Goal: Task Accomplishment & Management: Complete application form

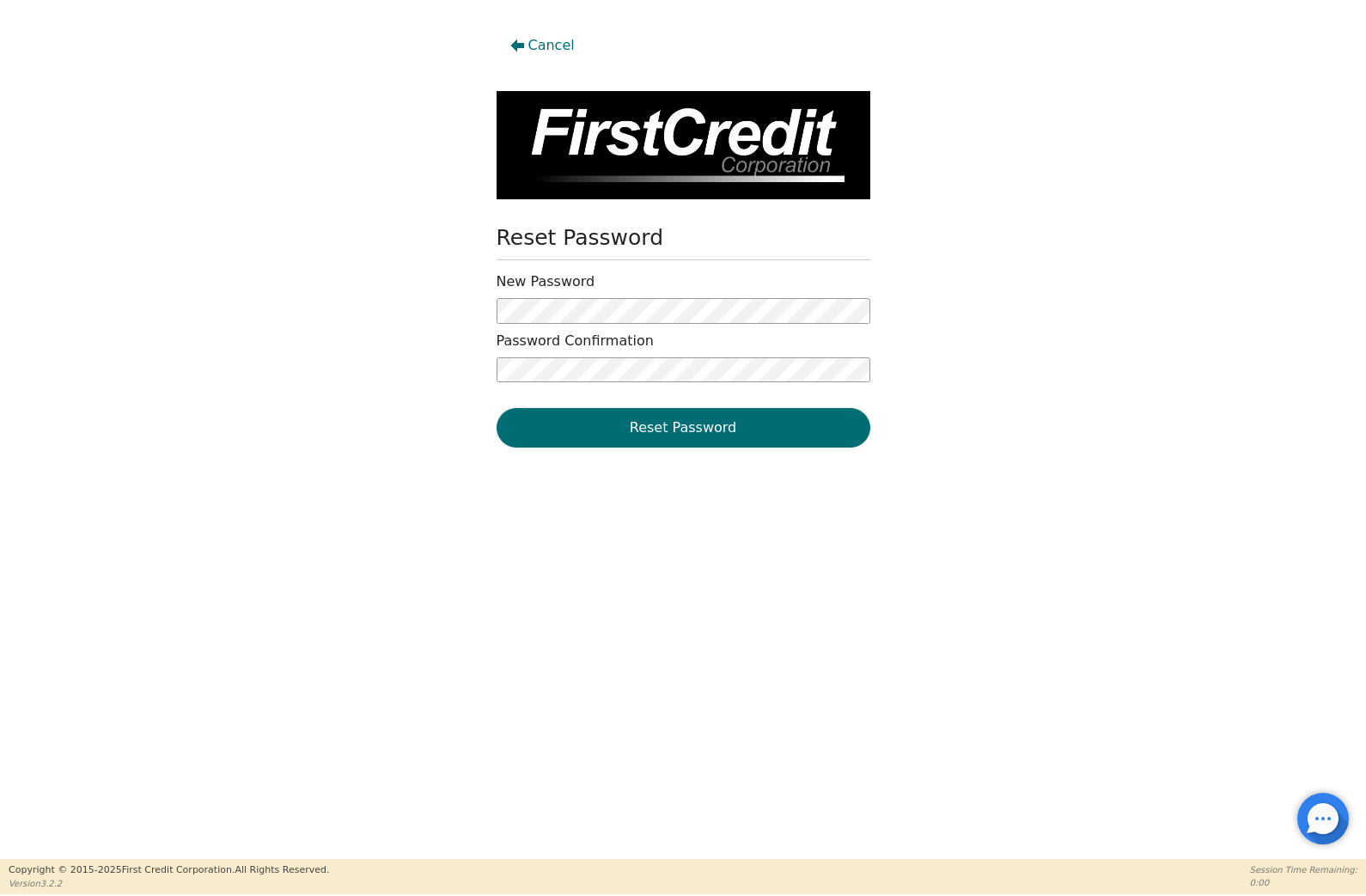
click at [715, 287] on div "New Password" at bounding box center [684, 299] width 374 height 50
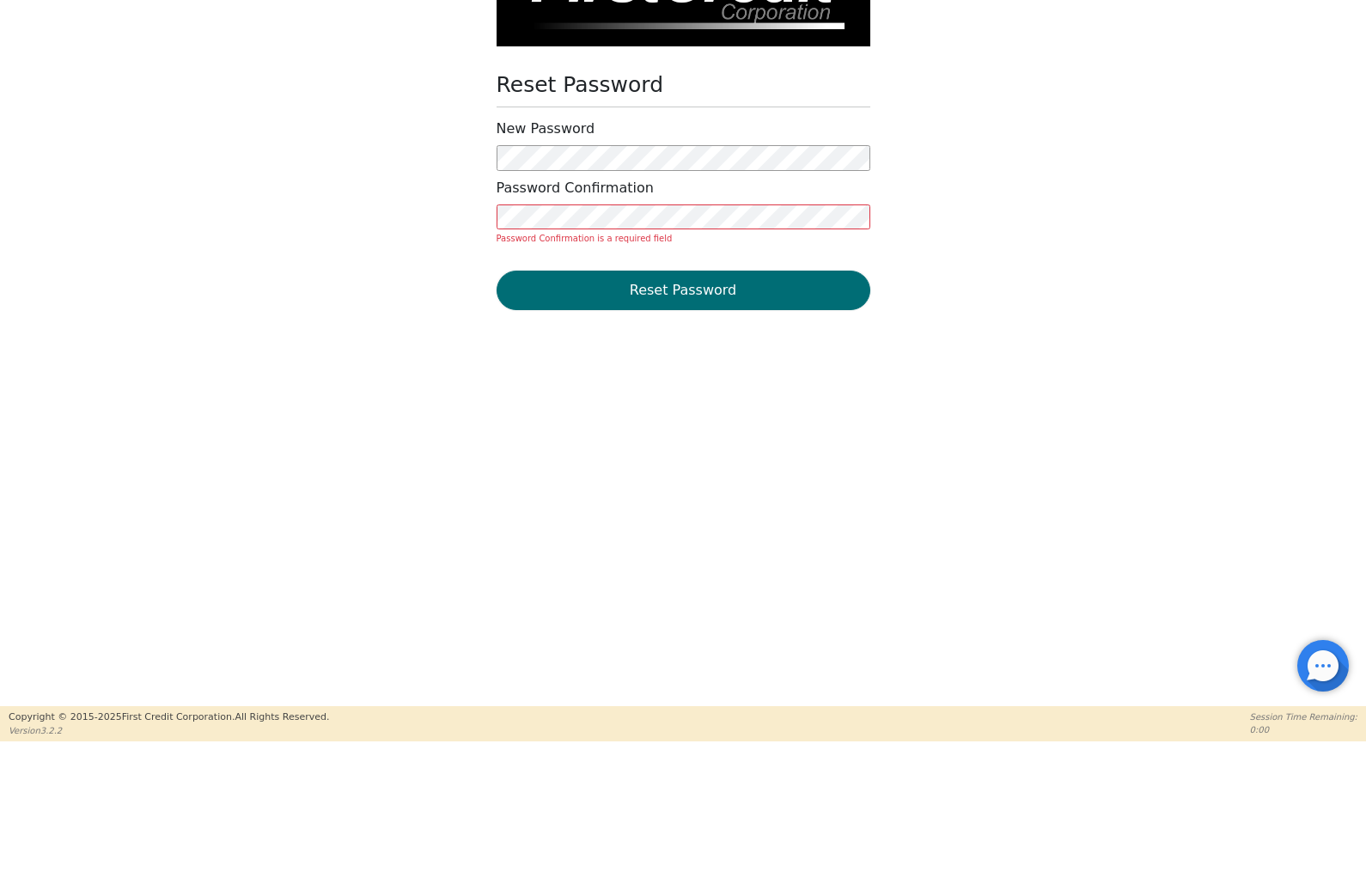
click at [1040, 207] on div "Cancel Reset Password New Password Password Confirmation Password Confirmation …" at bounding box center [683, 247] width 1366 height 442
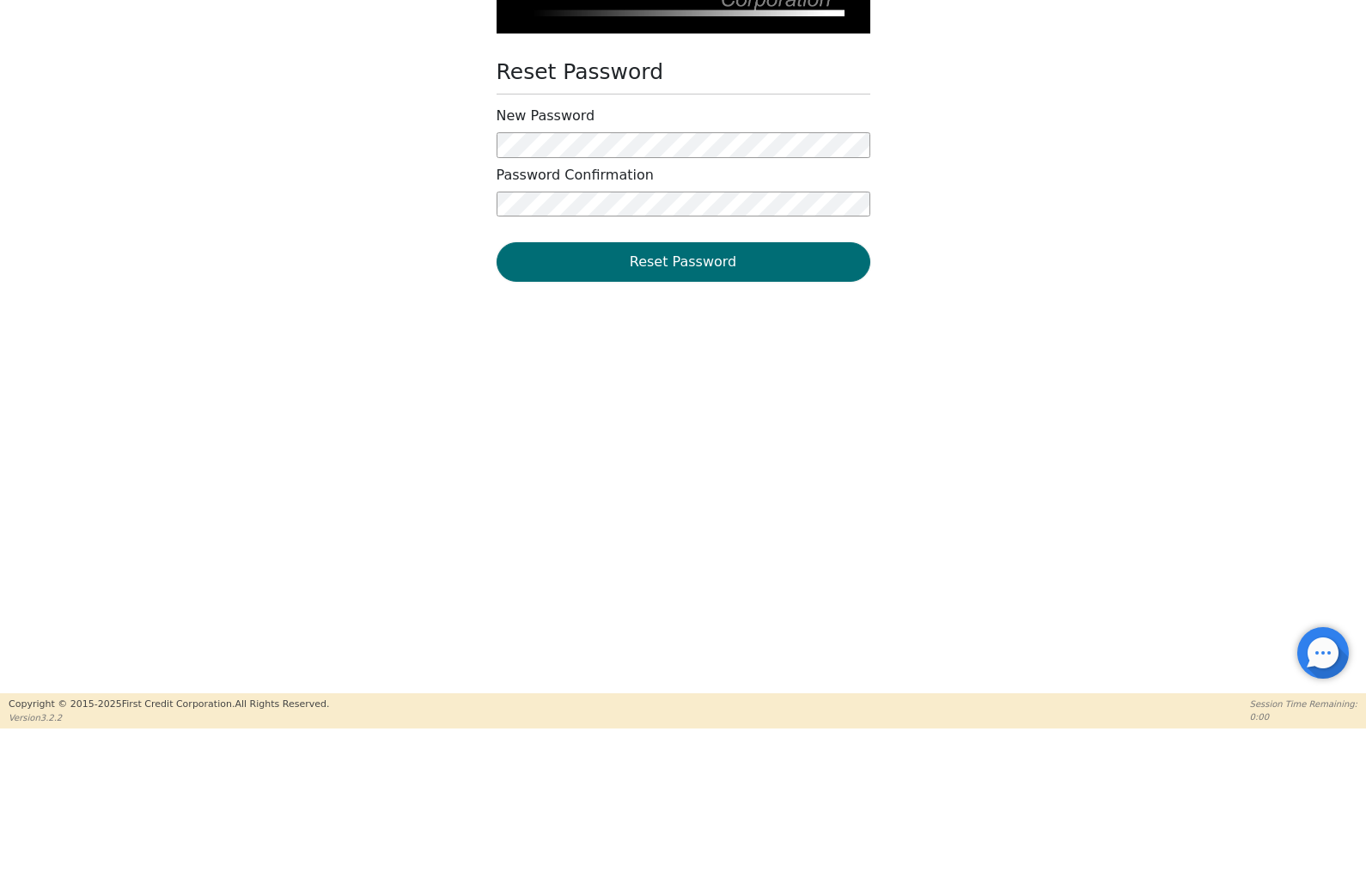
click at [813, 408] on button "Reset Password" at bounding box center [684, 428] width 374 height 39
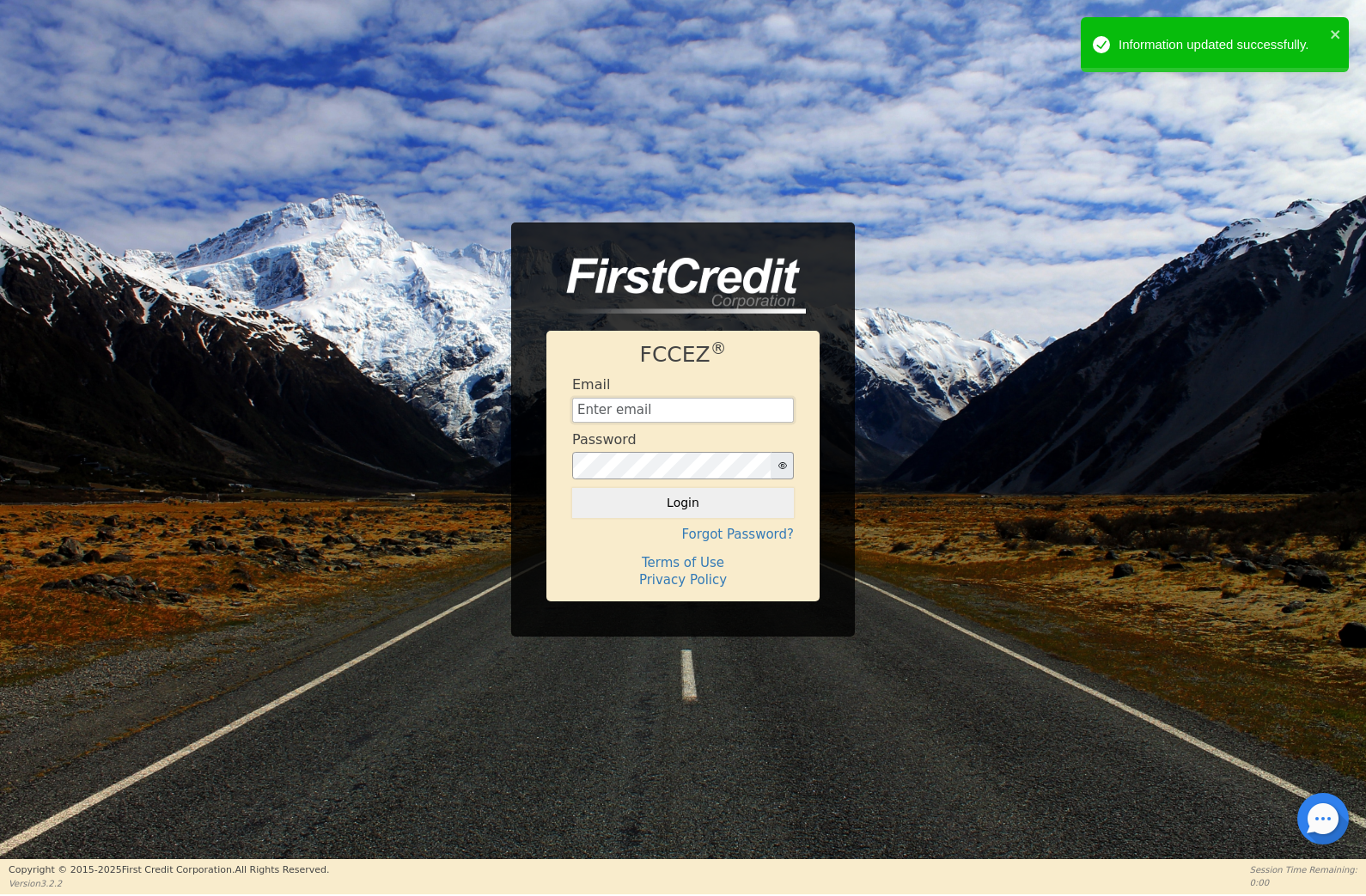
click at [727, 398] on input "text" at bounding box center [683, 411] width 221 height 26
click at [711, 418] on input "text" at bounding box center [683, 411] width 221 height 26
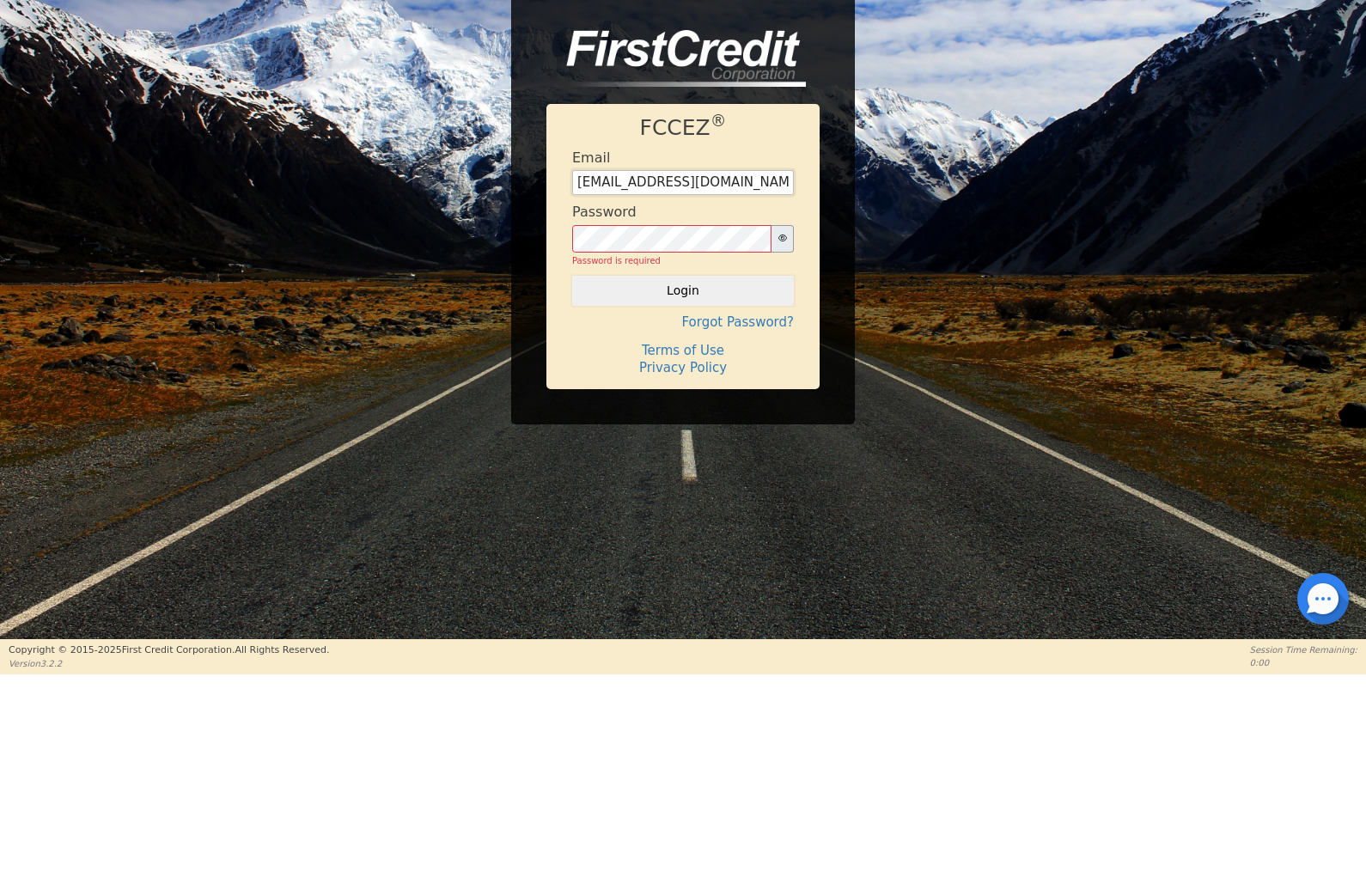
type input "[EMAIL_ADDRESS][DOMAIN_NAME]"
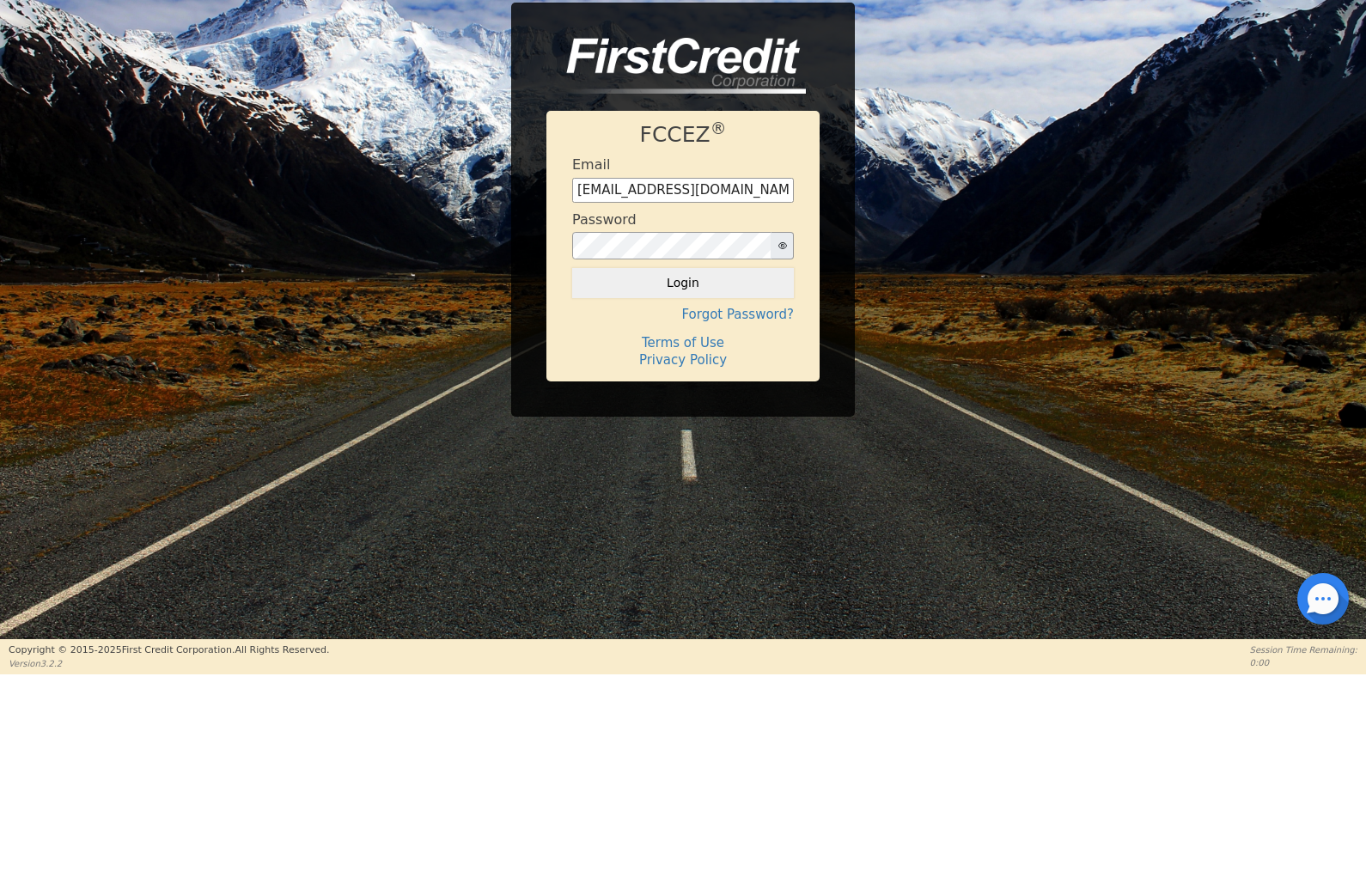
click at [1013, 283] on div "FCCEZ ® Email [EMAIL_ADDRESS][DOMAIN_NAME] Password Login Forgot Password? Term…" at bounding box center [683, 429] width 1366 height 414
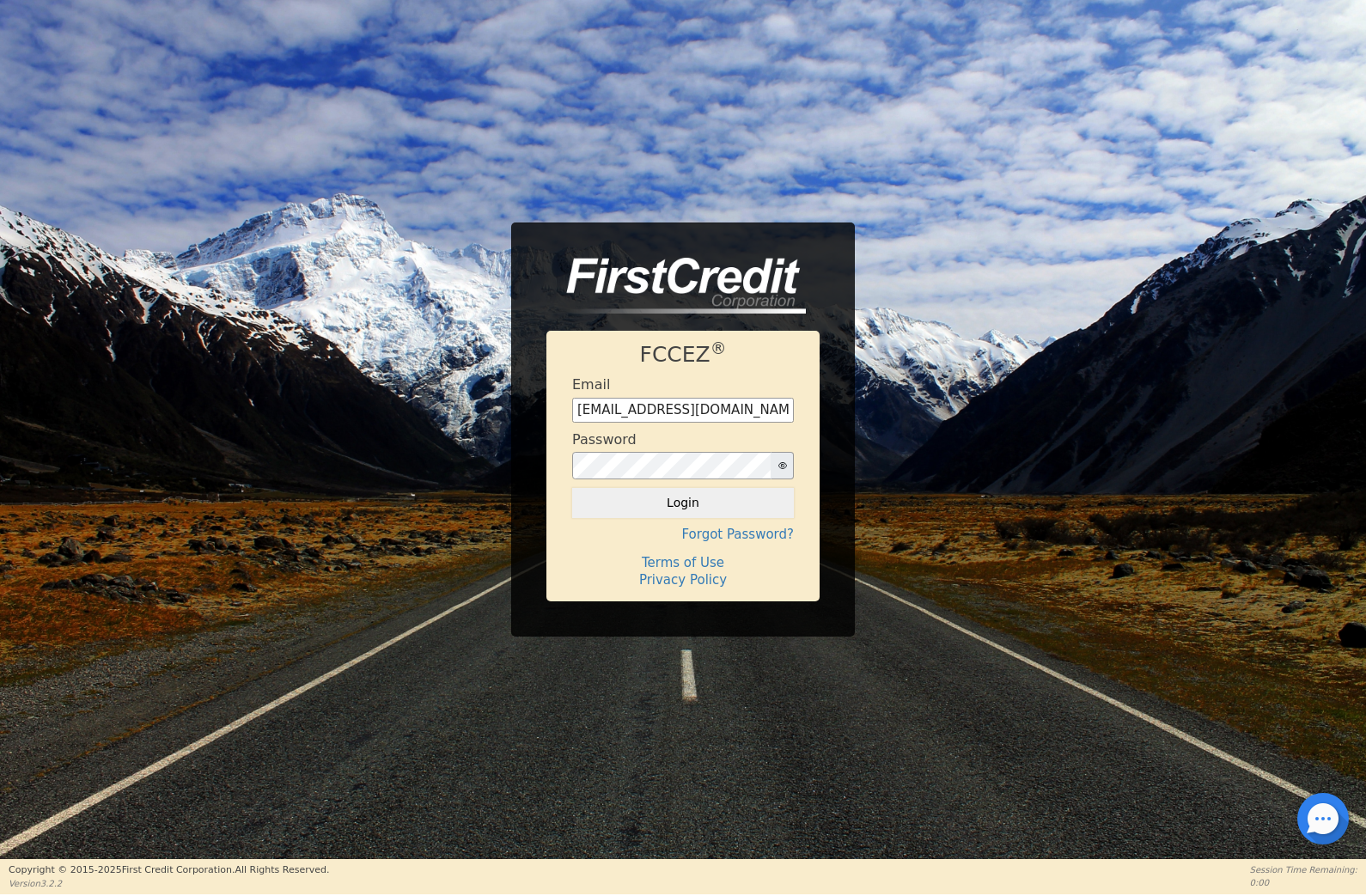
click at [747, 500] on button "Login" at bounding box center [683, 502] width 221 height 29
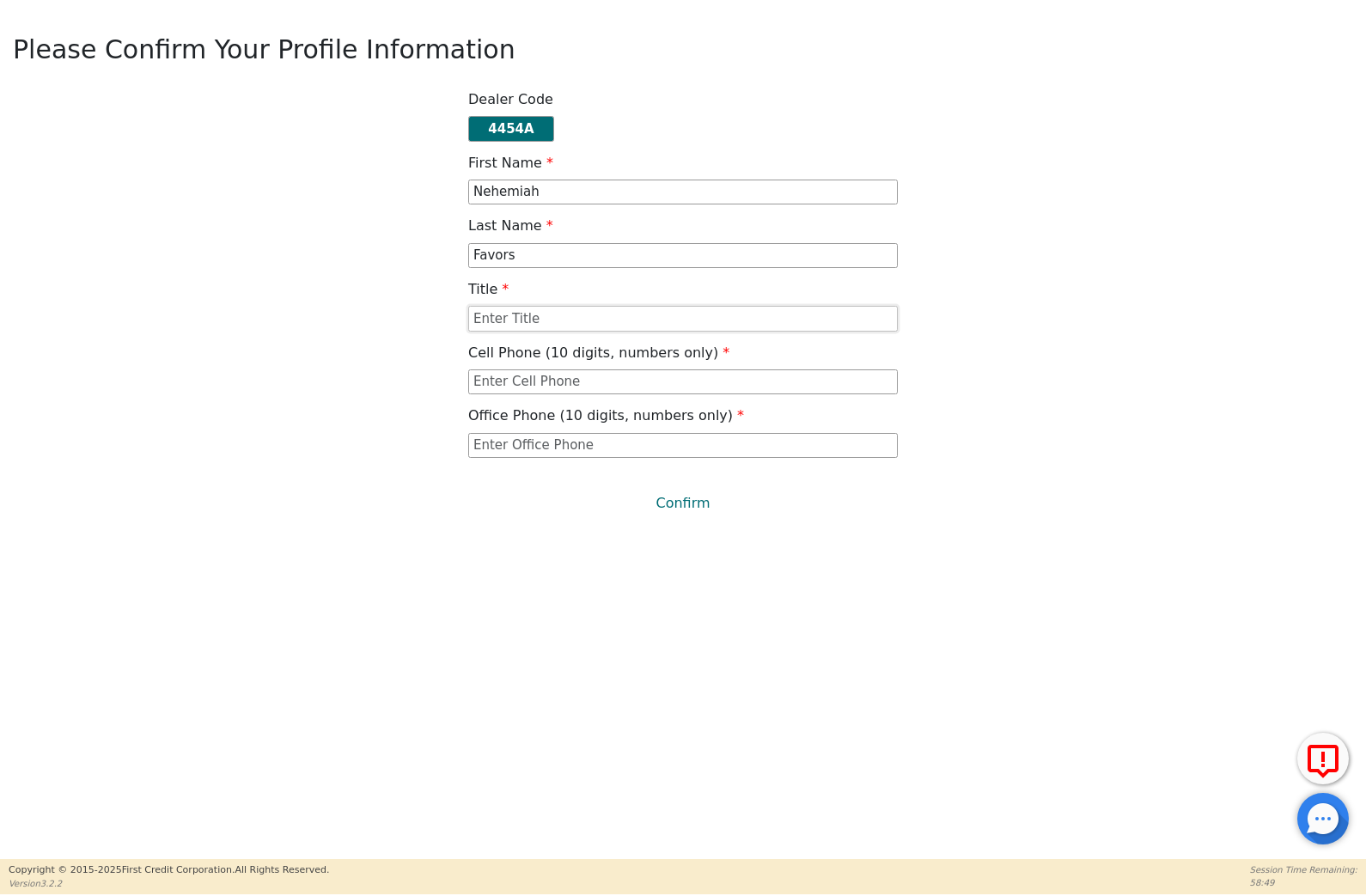
click at [762, 313] on input "text" at bounding box center [683, 319] width 430 height 26
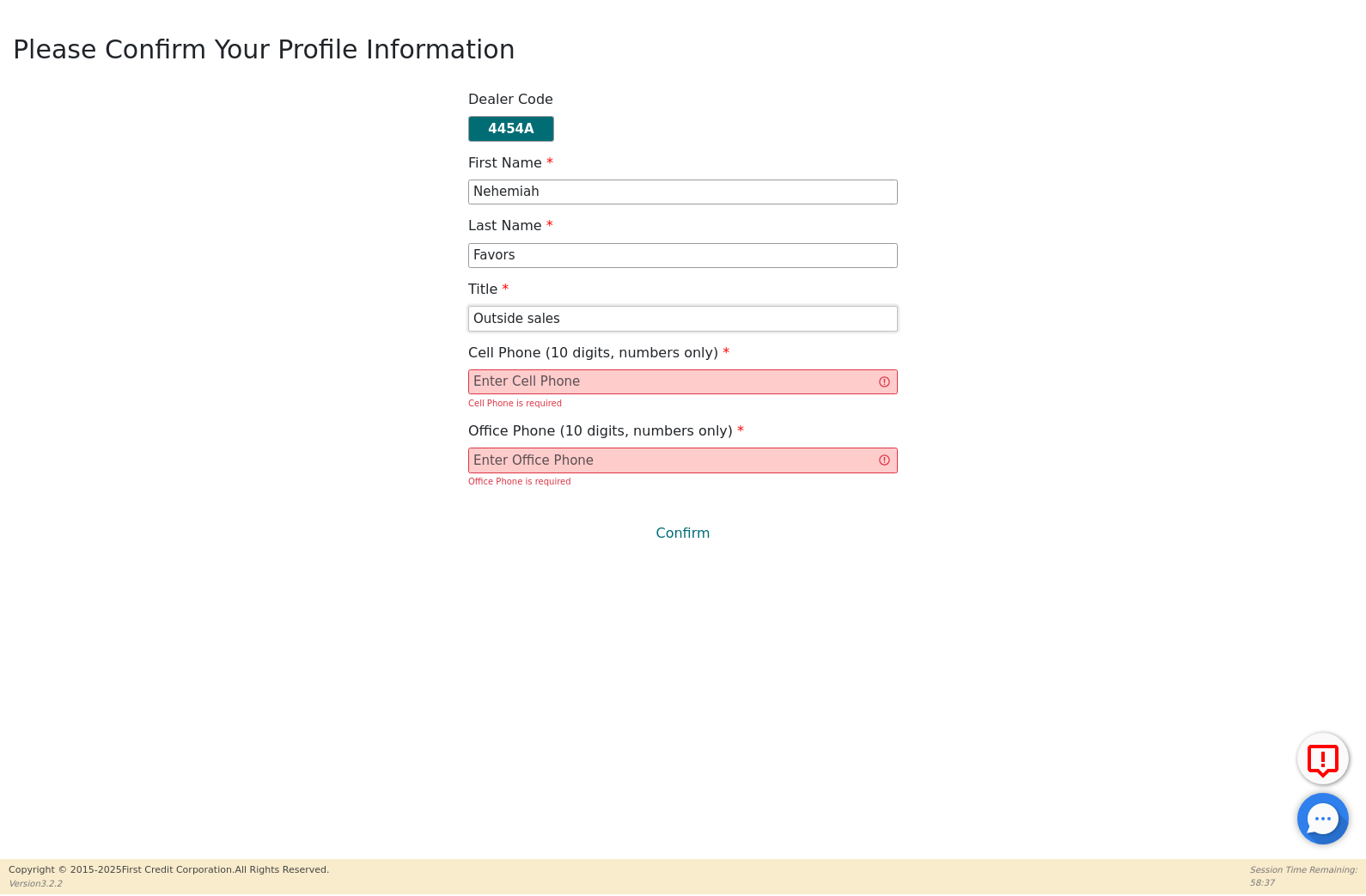
type input "Outside sales"
click at [854, 366] on div "Cell Phone (10 digits, numbers only) Cell Phone is required" at bounding box center [683, 377] width 430 height 65
click at [763, 377] on input "text" at bounding box center [683, 382] width 430 height 26
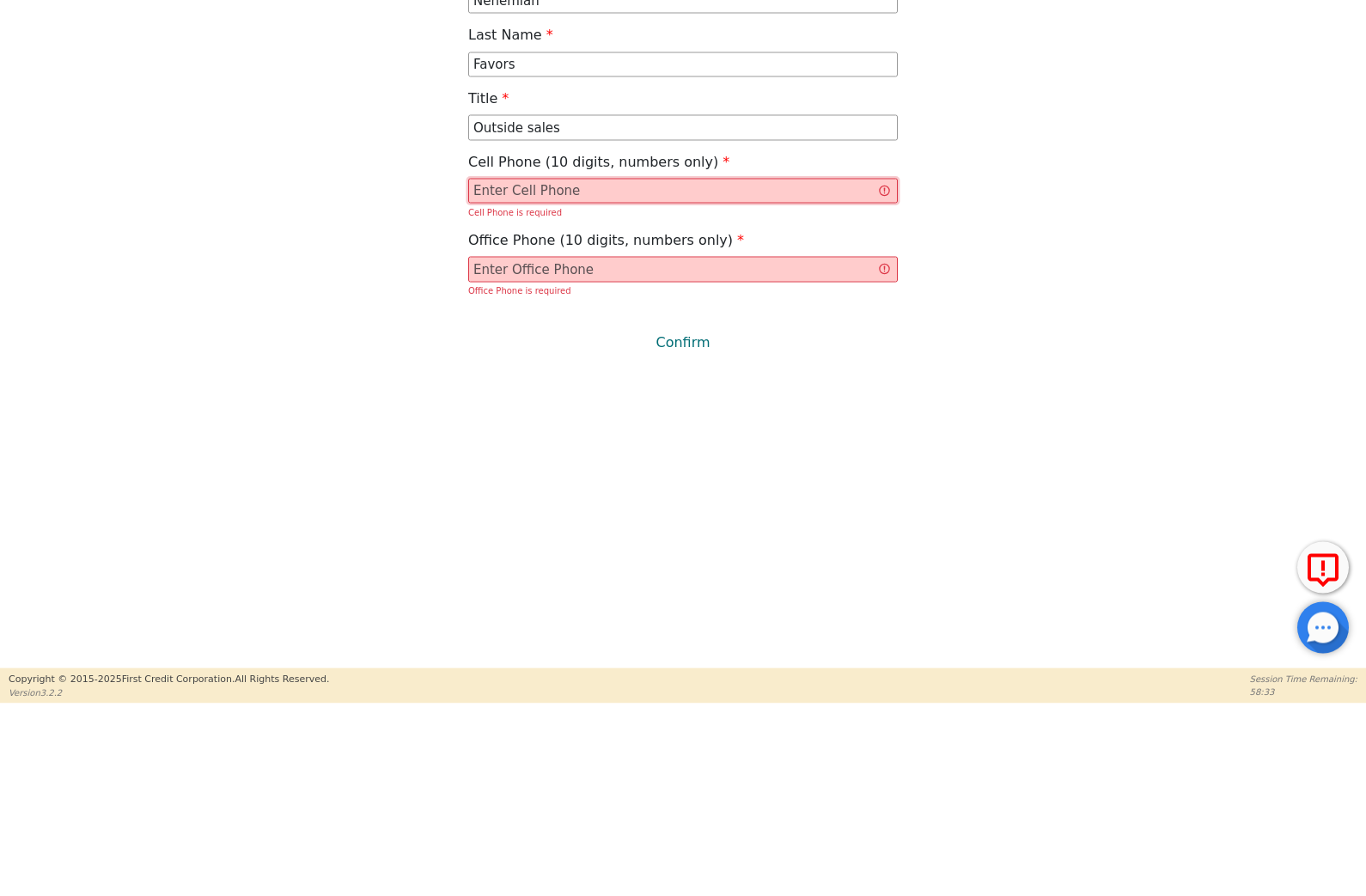
type input "4708368813"
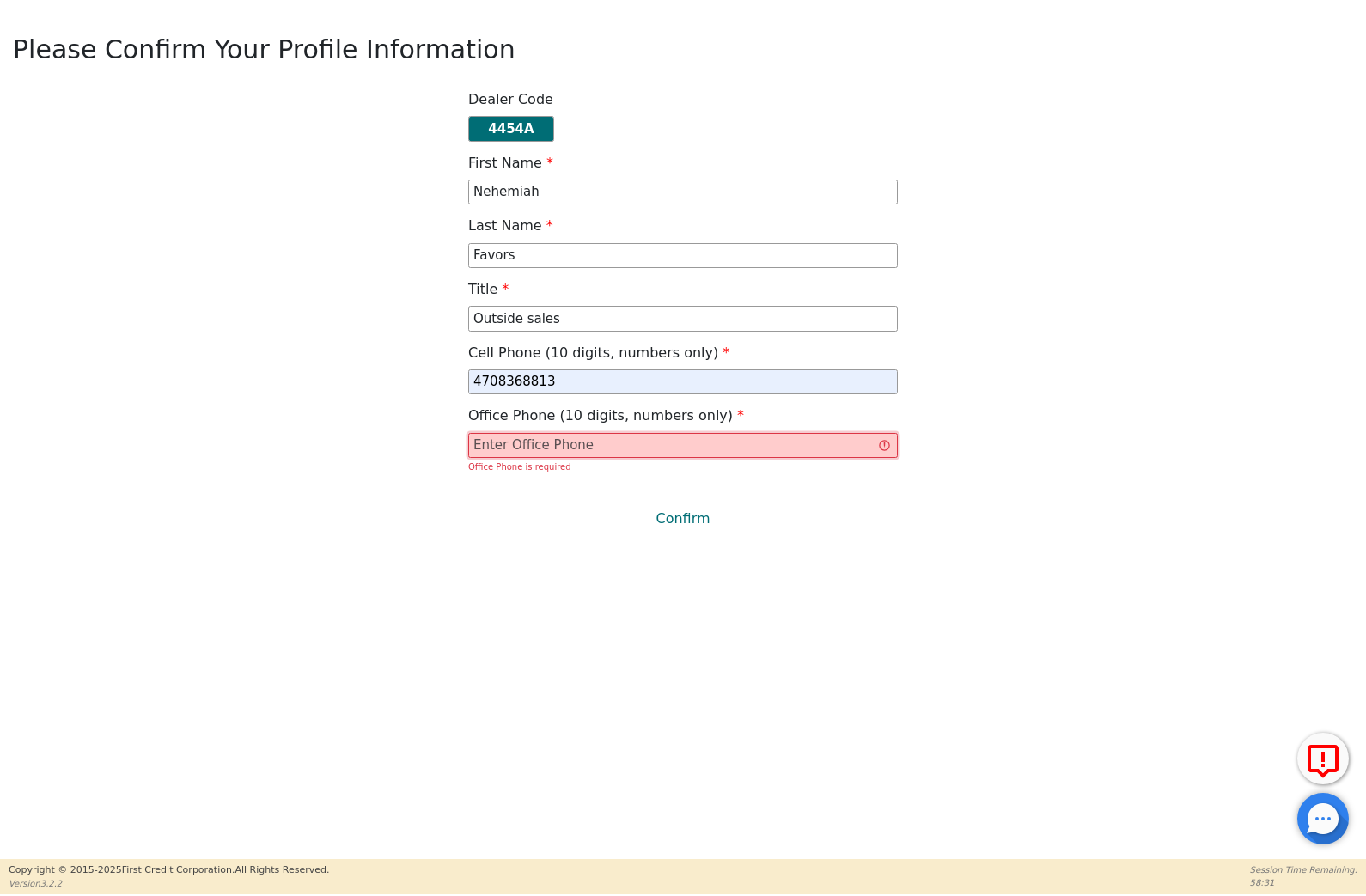
click at [770, 448] on input "text" at bounding box center [683, 446] width 430 height 26
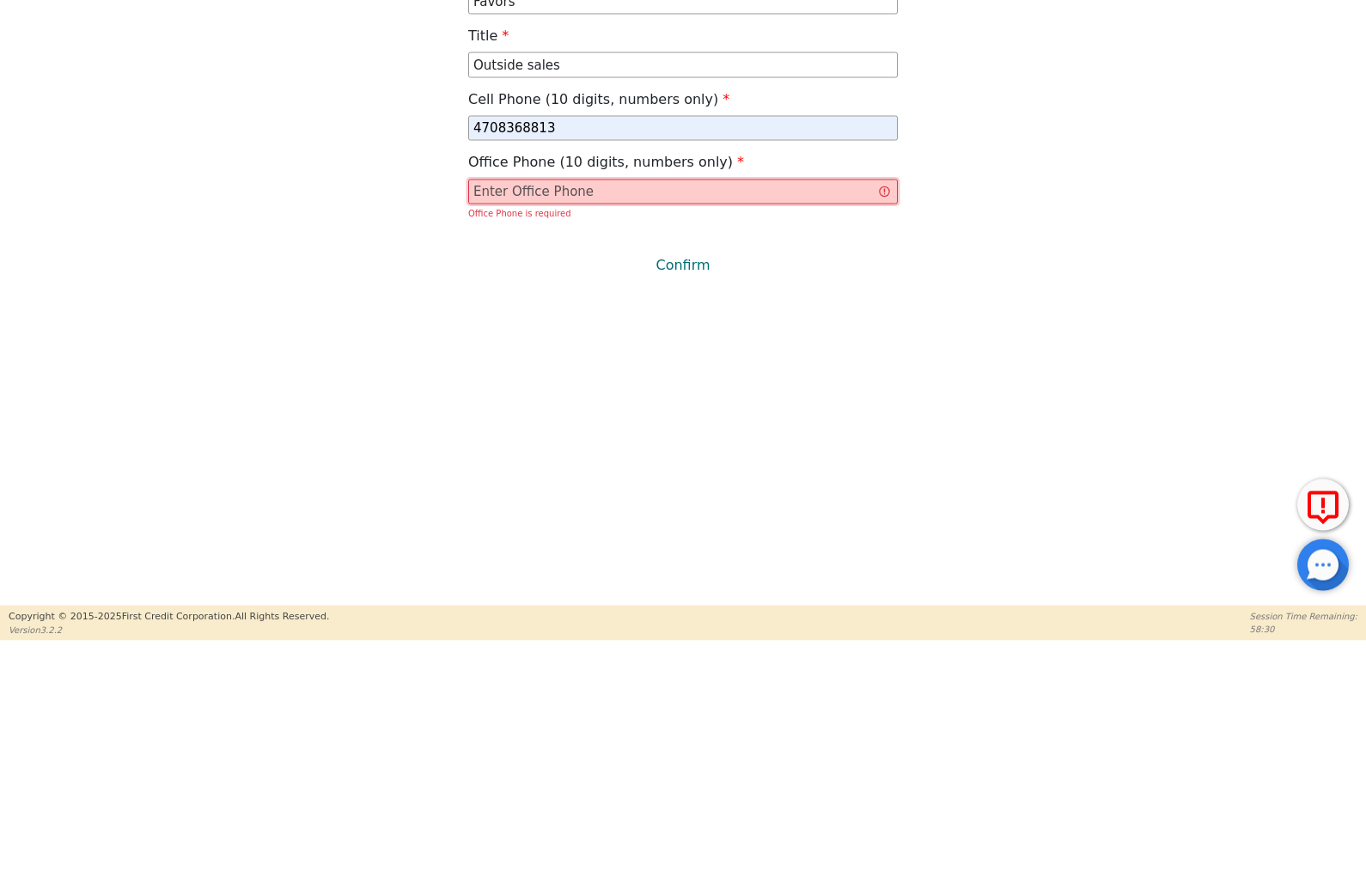
type input "4708368813"
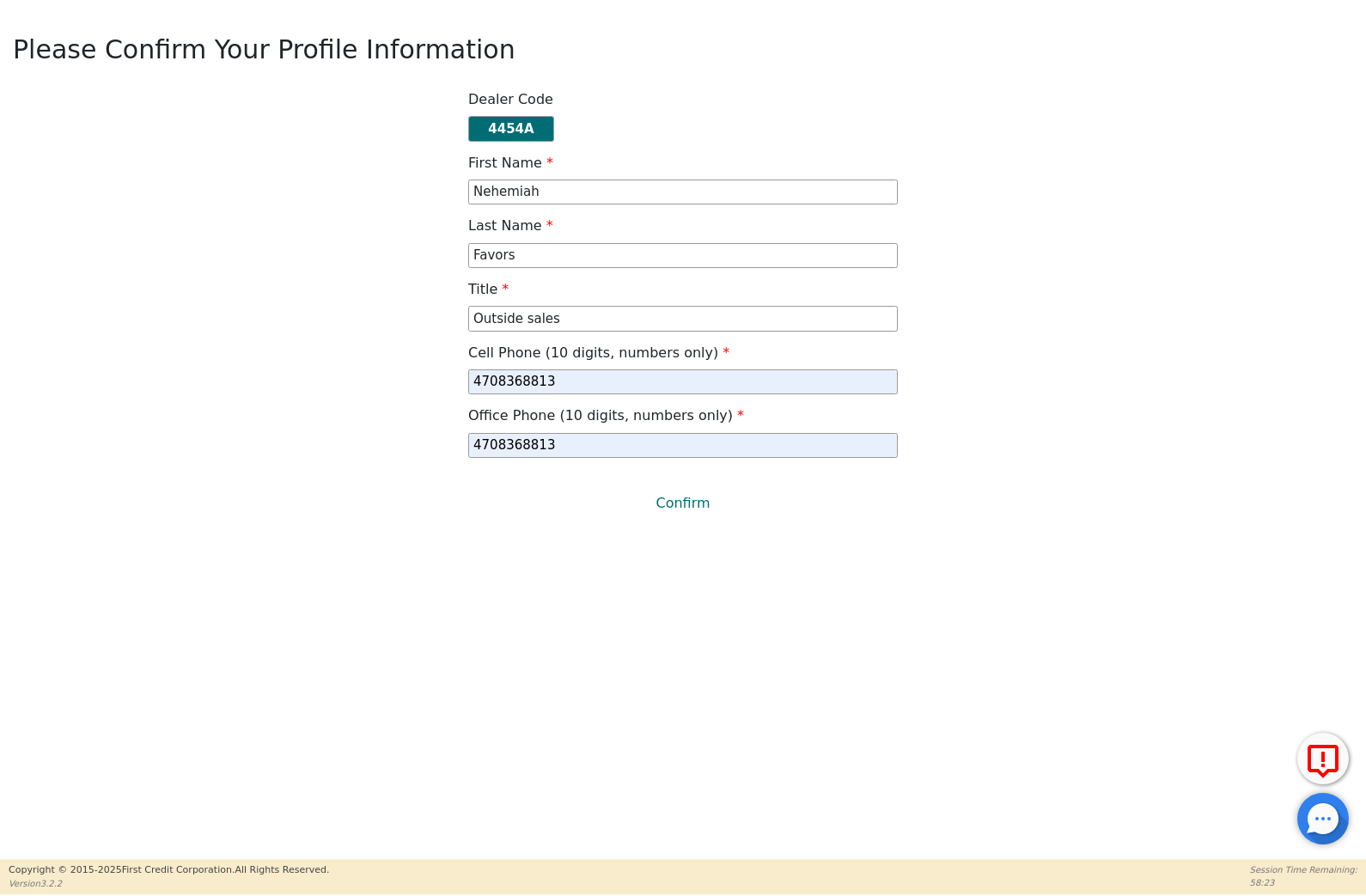
click at [695, 504] on button "Confirm" at bounding box center [683, 503] width 430 height 39
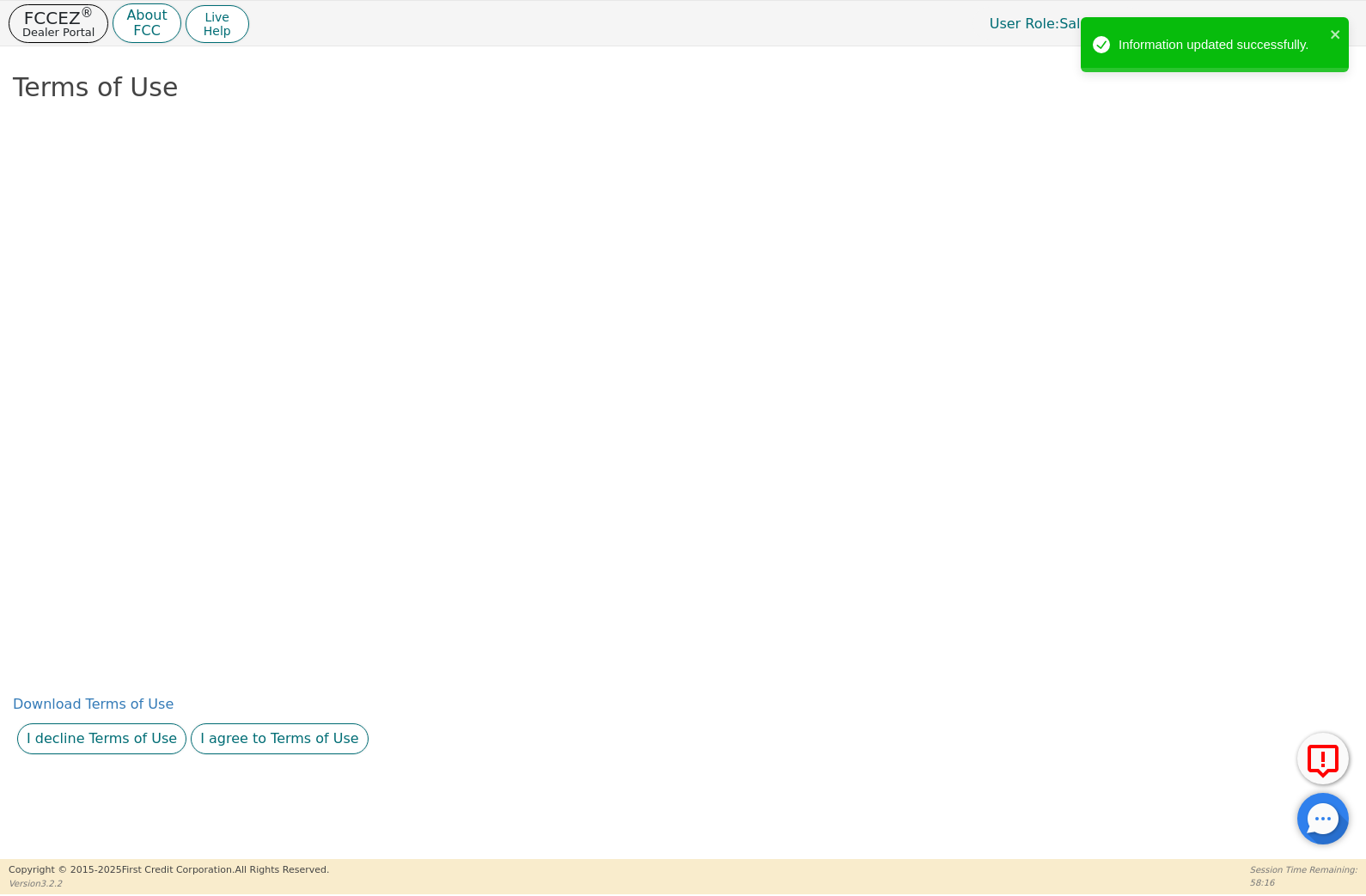
click at [230, 747] on button "I agree to Terms of Use" at bounding box center [279, 739] width 178 height 31
click at [299, 753] on button "I agree to this privacy policy" at bounding box center [335, 739] width 214 height 31
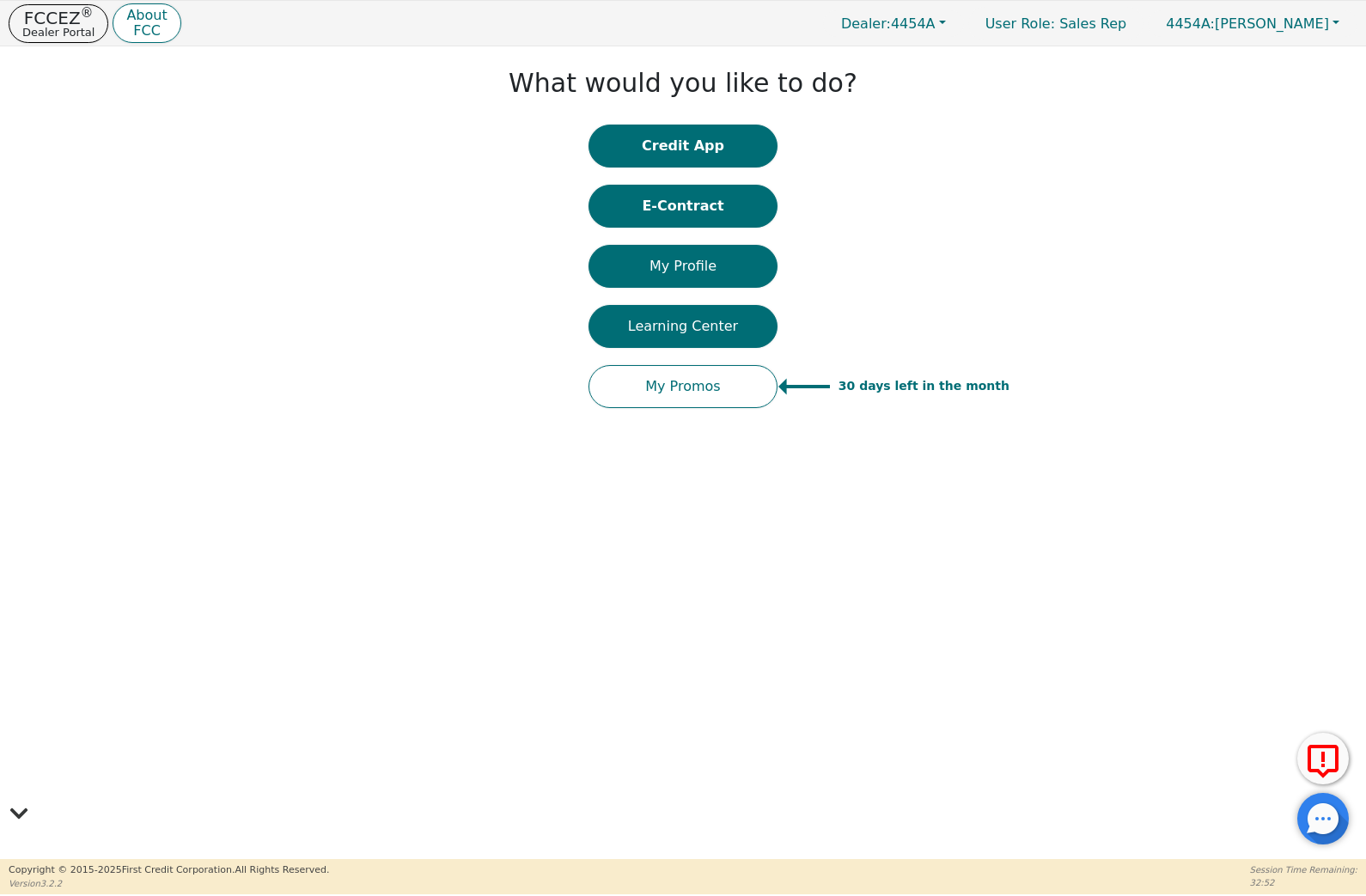
click at [666, 140] on button "Credit App" at bounding box center [683, 146] width 189 height 43
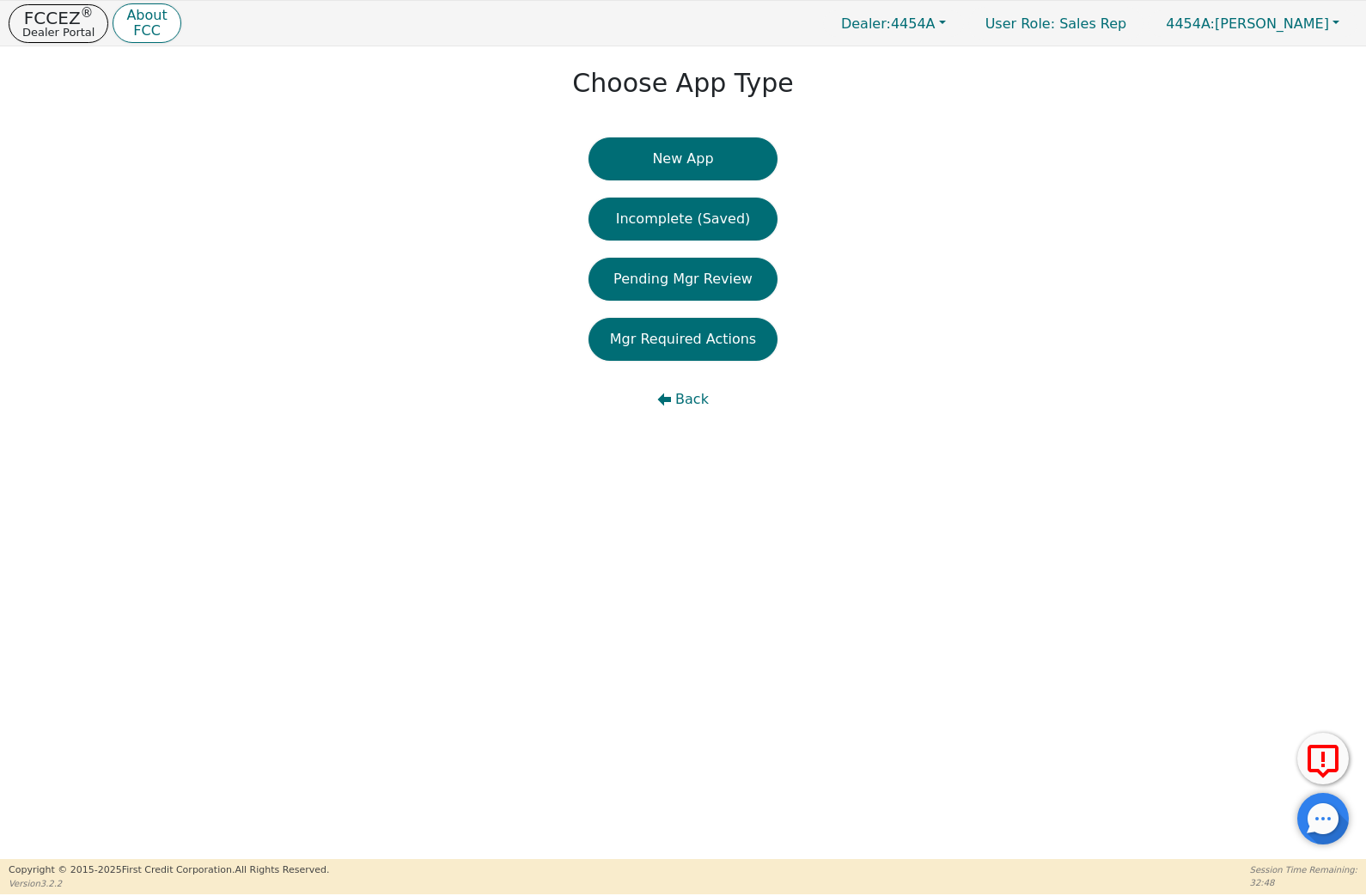
click at [646, 125] on div "Choose App Type New App Incomplete (Saved) Pending Mgr Review Mgr Required Acti…" at bounding box center [683, 247] width 1366 height 400
click at [658, 143] on button "New App" at bounding box center [683, 159] width 189 height 43
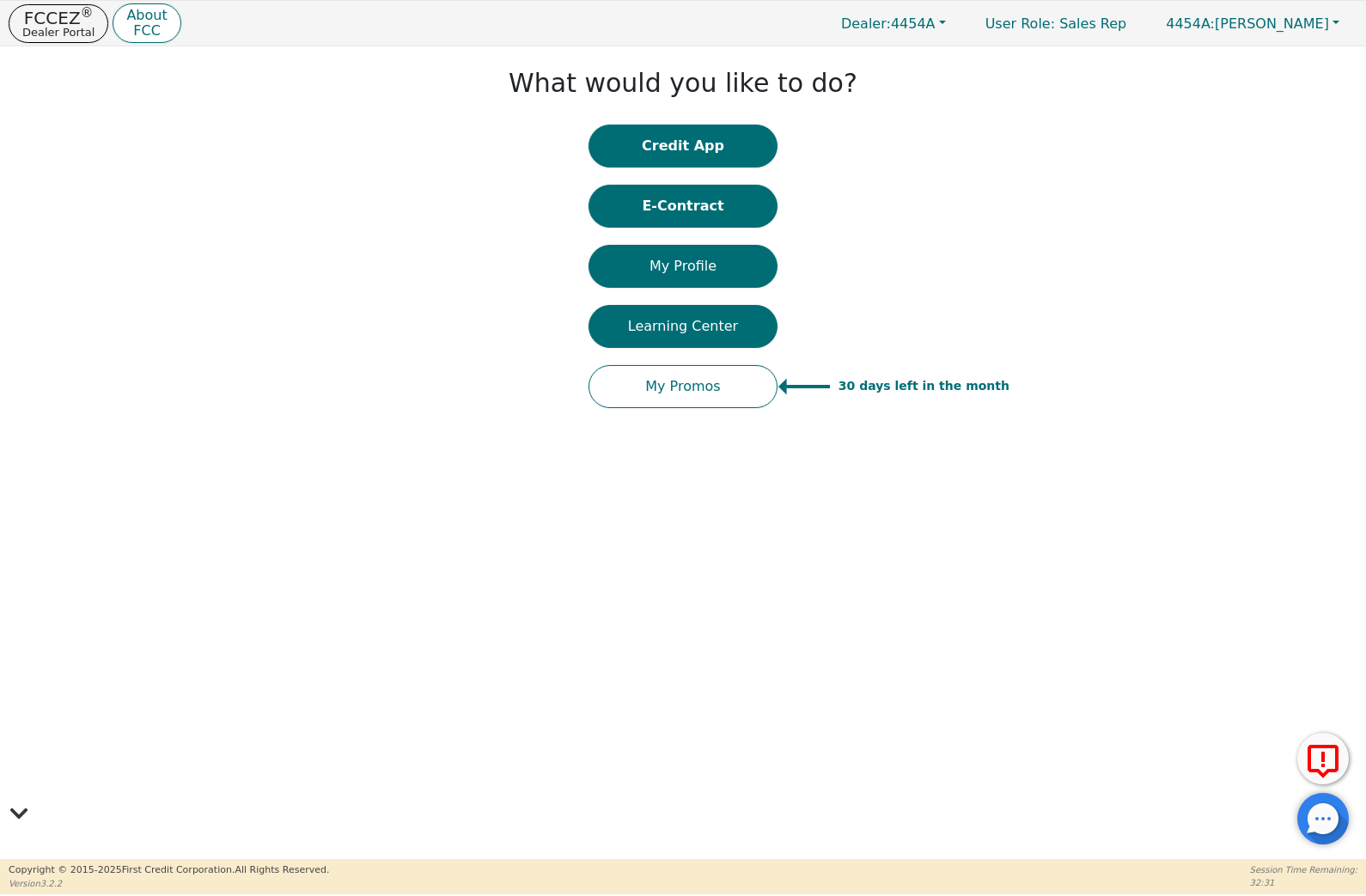
click at [12, 801] on icon at bounding box center [19, 809] width 20 height 20
click at [31, 790] on div "What would you like to do? Credit App E-Contract My Profile Learning Center My …" at bounding box center [683, 453] width 1366 height 813
click at [685, 151] on button "Credit App" at bounding box center [683, 146] width 189 height 43
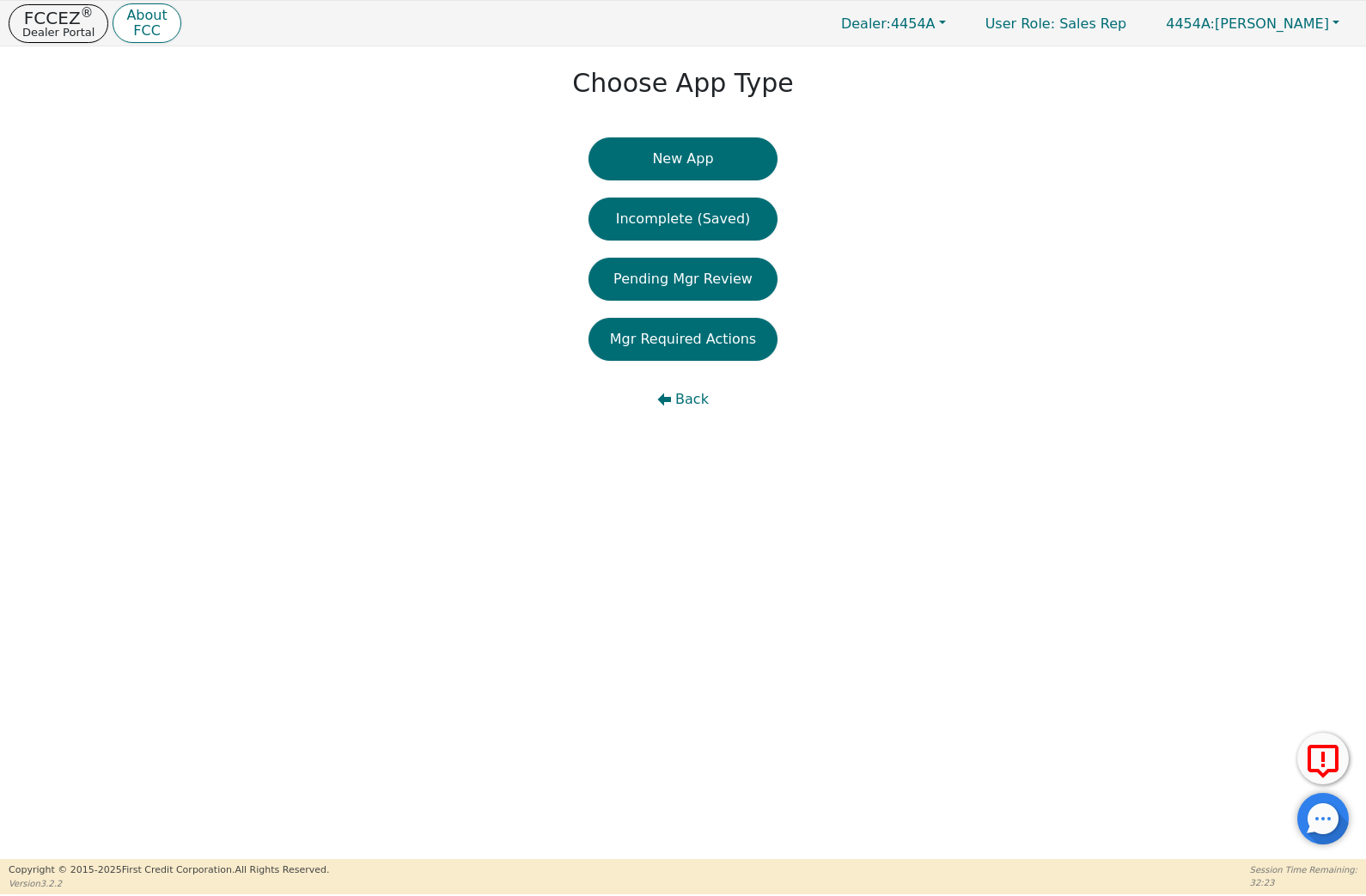
click at [665, 176] on button "New App" at bounding box center [683, 159] width 189 height 43
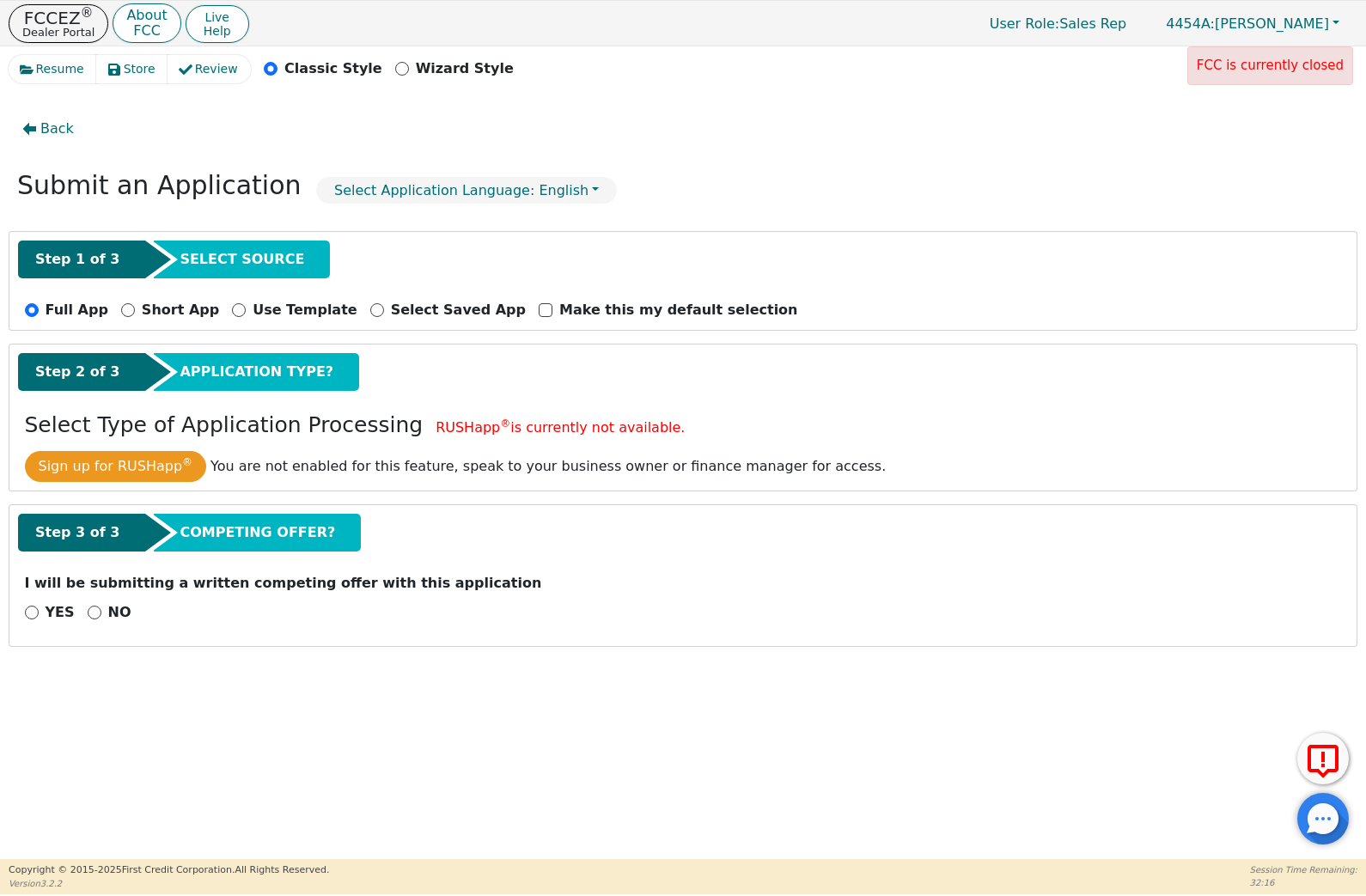
click at [124, 615] on p "NO" at bounding box center [119, 612] width 23 height 20
click at [101, 615] on input "NO" at bounding box center [94, 612] width 14 height 14
radio input "true"
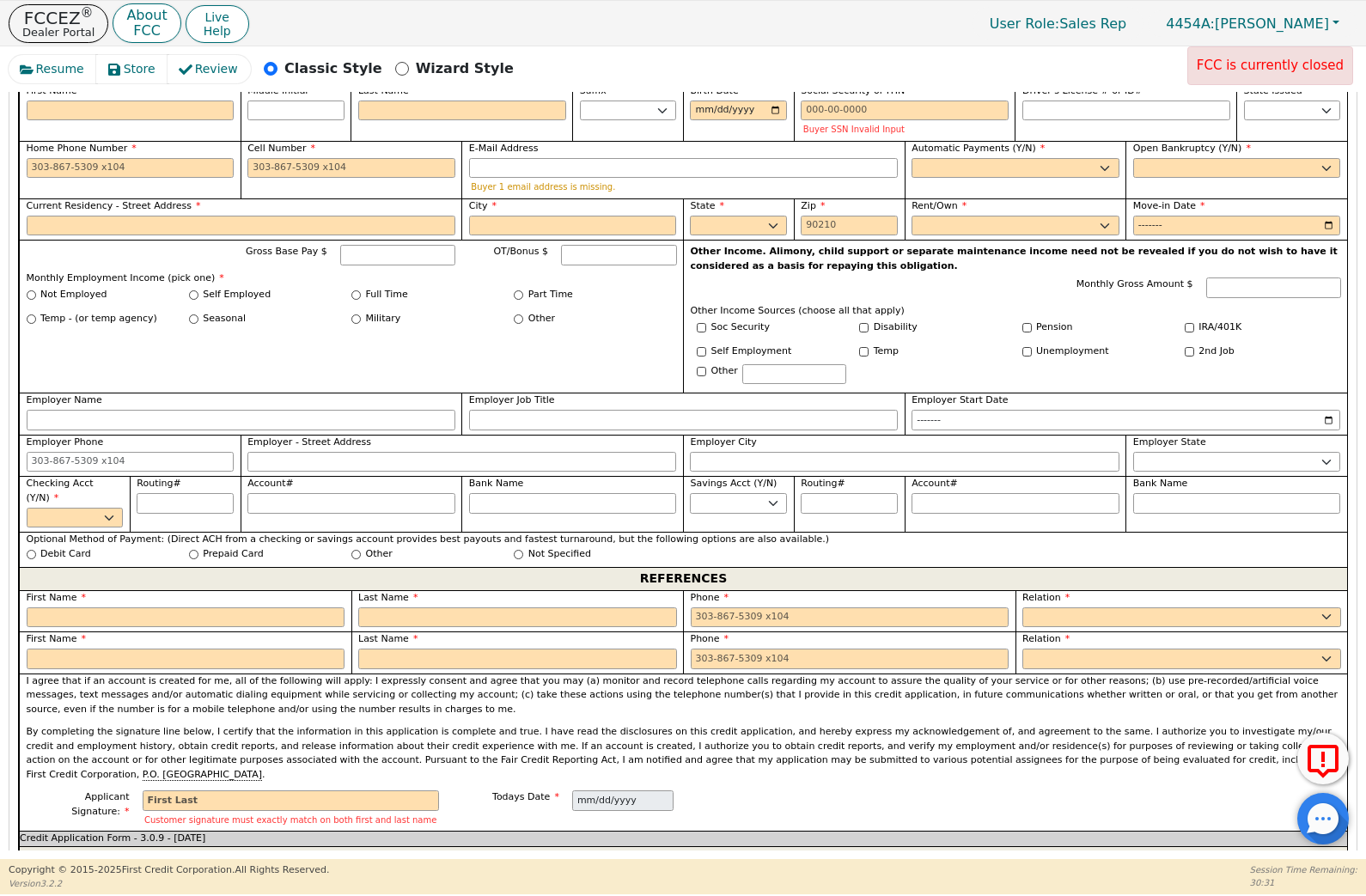
scroll to position [876, 0]
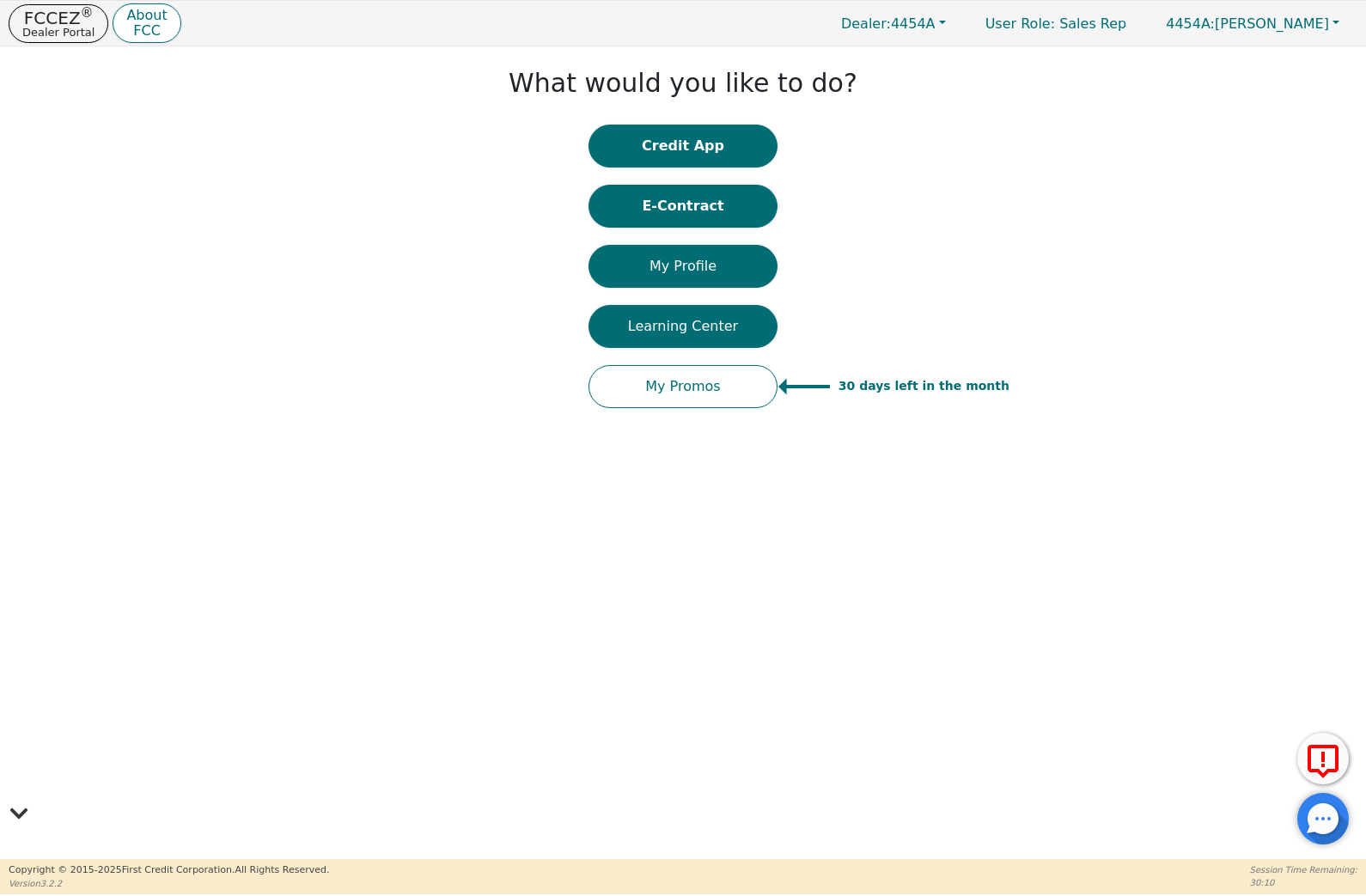
click at [650, 218] on button "E-Contract" at bounding box center [683, 207] width 189 height 43
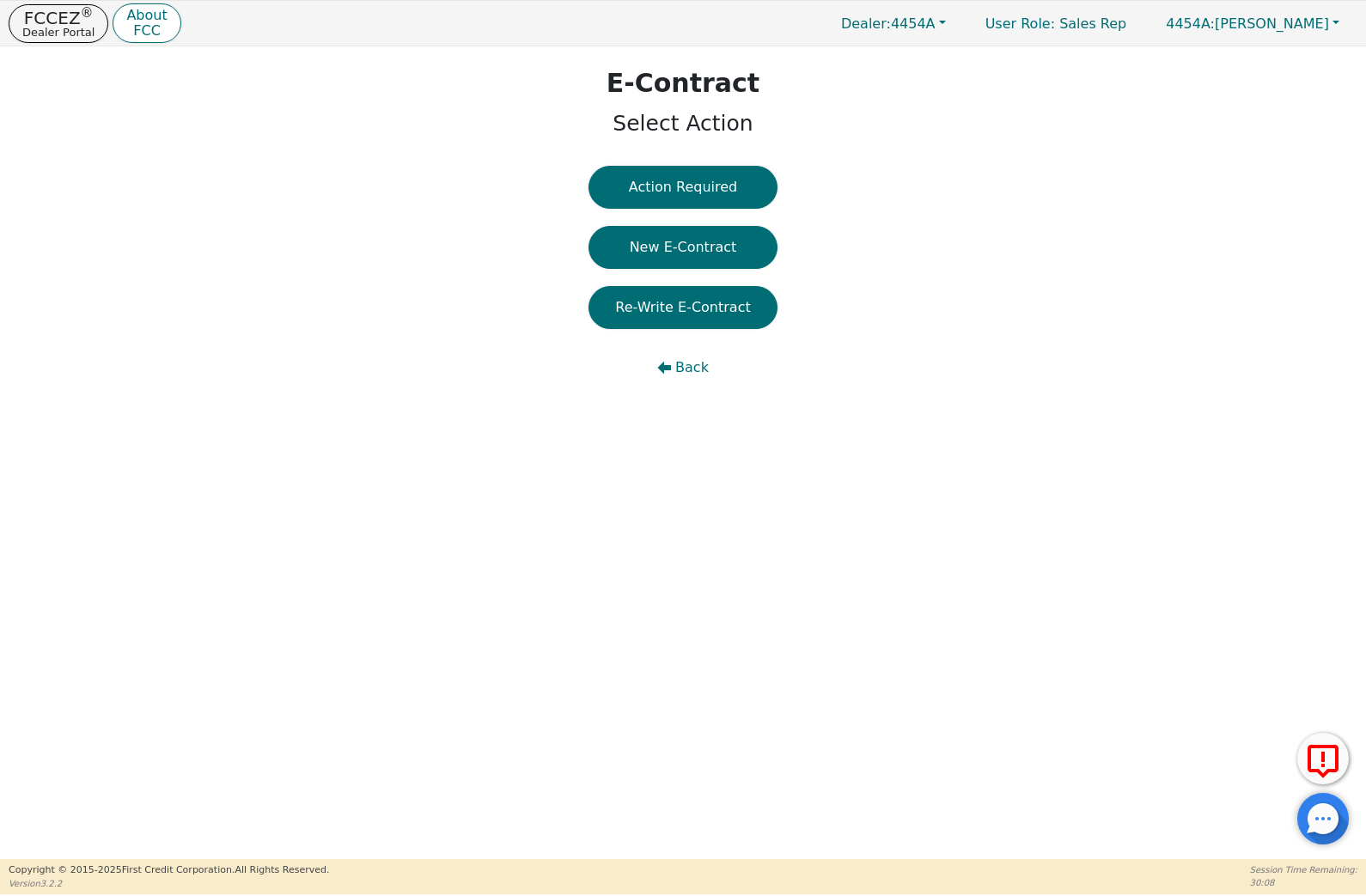
click at [635, 244] on button "New E-Contract" at bounding box center [683, 247] width 189 height 43
